Goal: Transaction & Acquisition: Purchase product/service

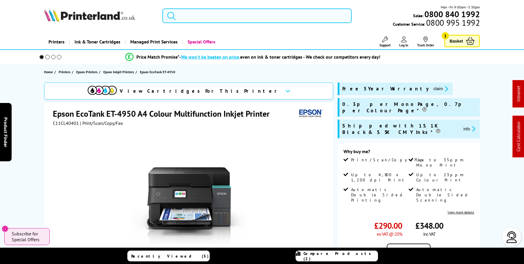
scroll to position [0, 0]
click at [222, 14] on input "search" at bounding box center [256, 15] width 189 height 15
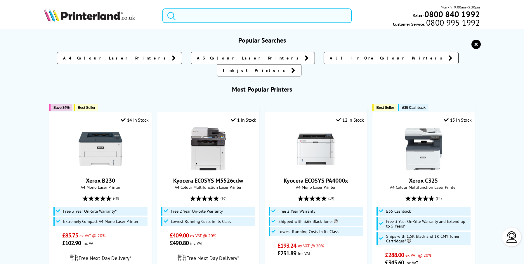
scroll to position [0, 0]
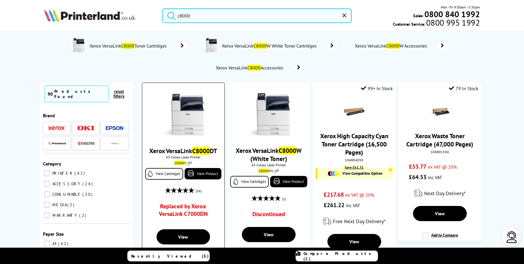
type input "c8000"
click at [195, 101] on img at bounding box center [183, 115] width 44 height 44
